Goal: Download file/media

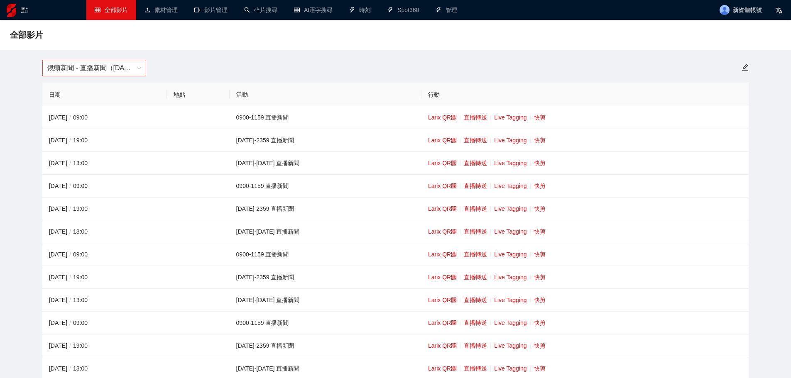
click at [109, 66] on font "鏡頭新聞 - 直播新聞（[DATE]-[DATE]）" at bounding box center [105, 67] width 116 height 7
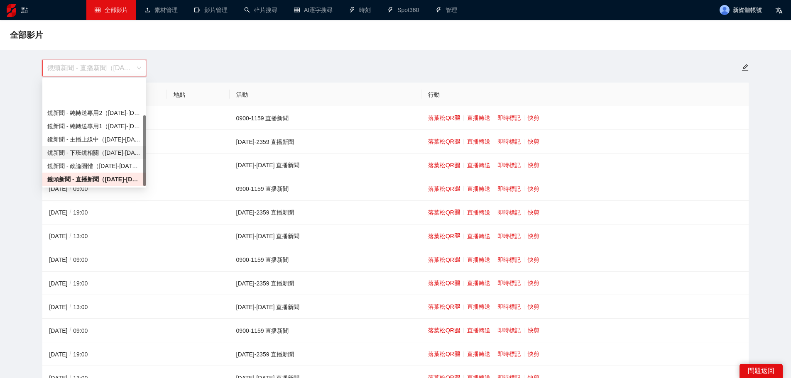
scroll to position [53, 0]
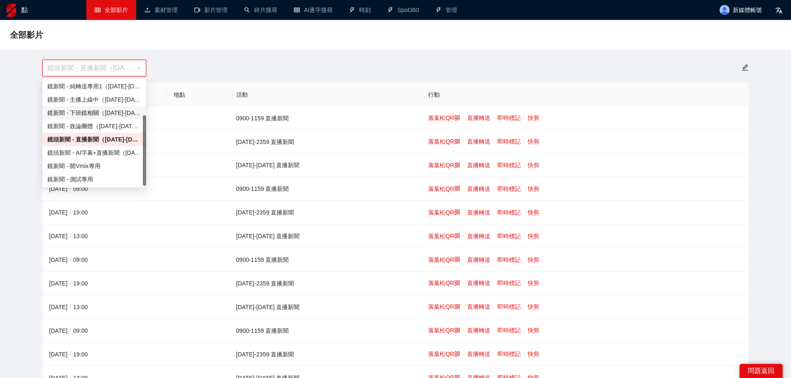
click at [109, 153] on font "鏡頭新聞 - AI字幕+直播新聞（[DATE]-[DATE]）" at bounding box center [108, 153] width 123 height 7
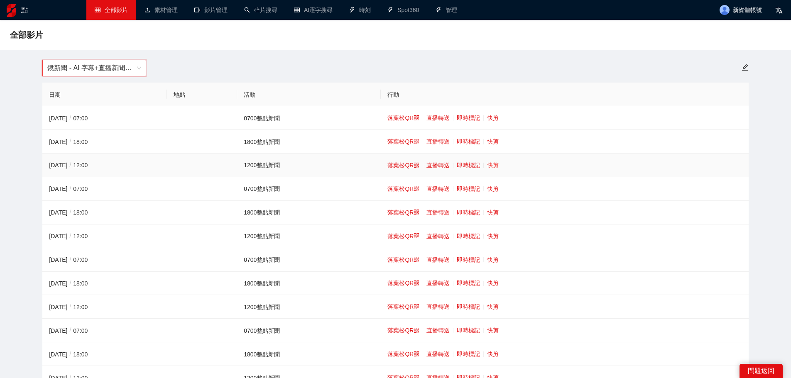
click at [492, 167] on font "快剪" at bounding box center [493, 165] width 12 height 7
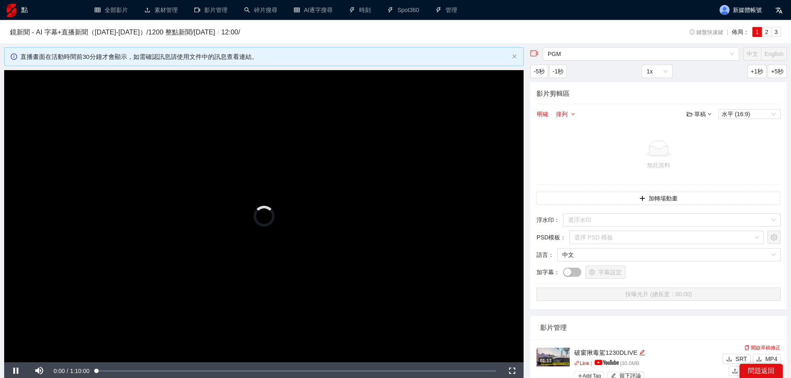
click at [300, 208] on video "Video Player" at bounding box center [264, 216] width 520 height 292
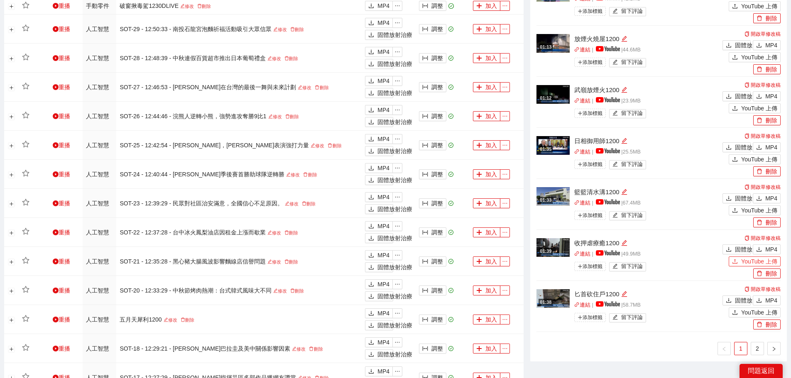
scroll to position [540, 0]
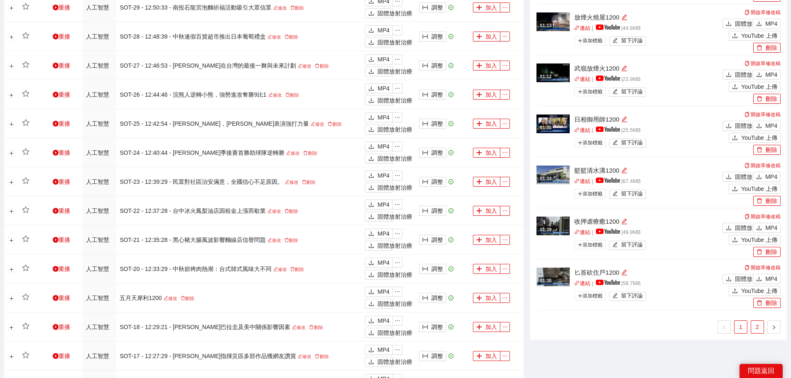
click at [753, 324] on link "2" at bounding box center [757, 327] width 12 height 12
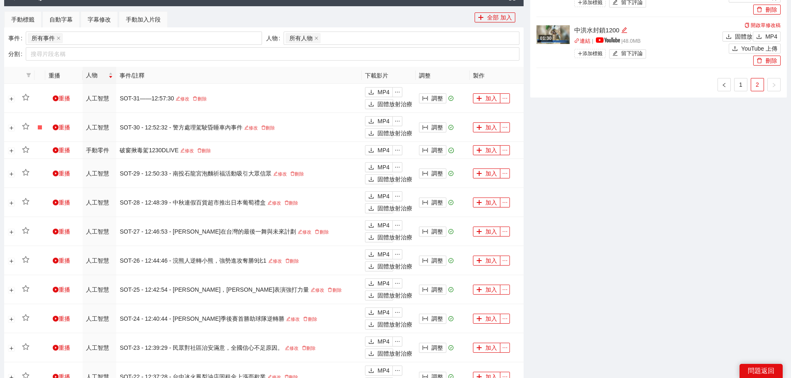
scroll to position [332, 0]
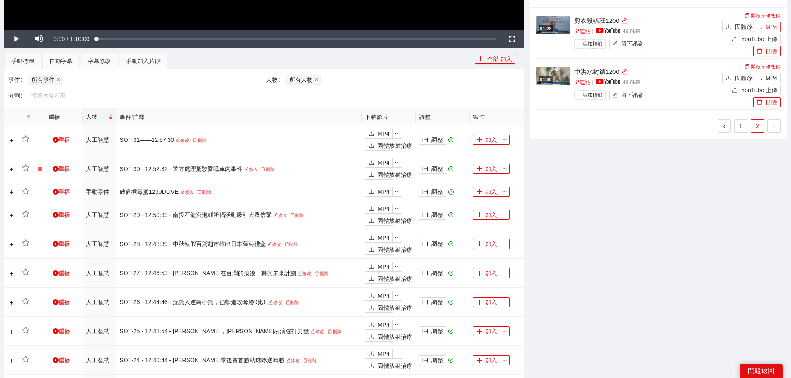
click at [768, 27] on font "MP4" at bounding box center [772, 27] width 12 height 7
click at [742, 125] on font "1" at bounding box center [740, 126] width 3 height 7
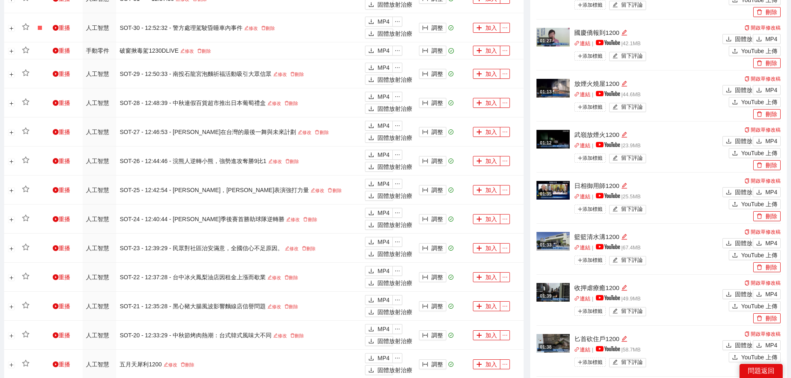
scroll to position [498, 0]
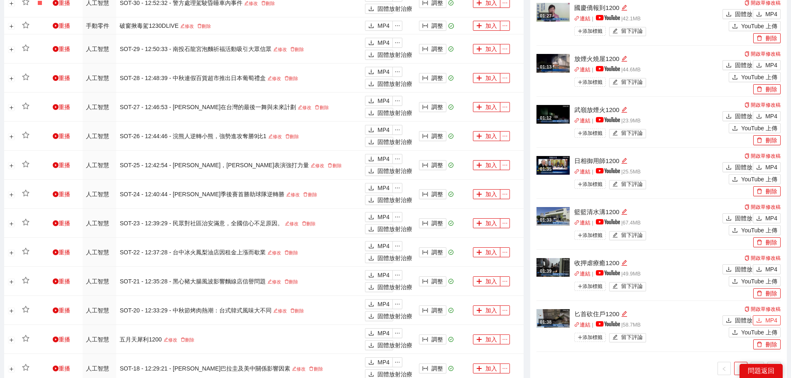
click at [763, 320] on button "MP4" at bounding box center [767, 321] width 28 height 10
click at [765, 266] on button "MP4" at bounding box center [767, 270] width 28 height 10
click at [766, 167] on button "MP4" at bounding box center [767, 167] width 28 height 10
click at [768, 113] on font "MP4" at bounding box center [772, 116] width 12 height 7
click at [766, 62] on font "MP4" at bounding box center [772, 65] width 12 height 7
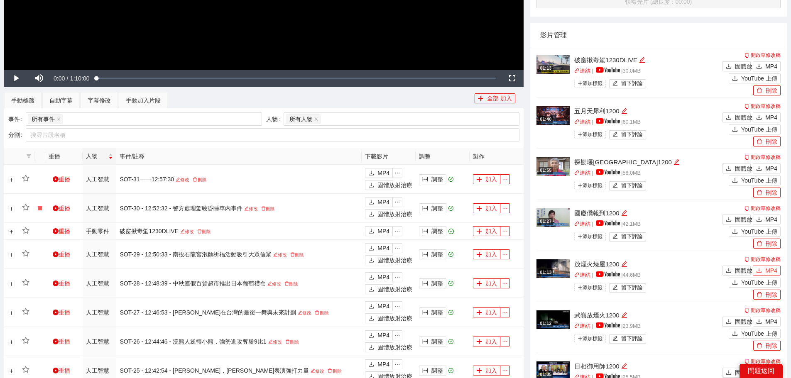
scroll to position [291, 0]
